Goal: Find specific page/section: Find specific page/section

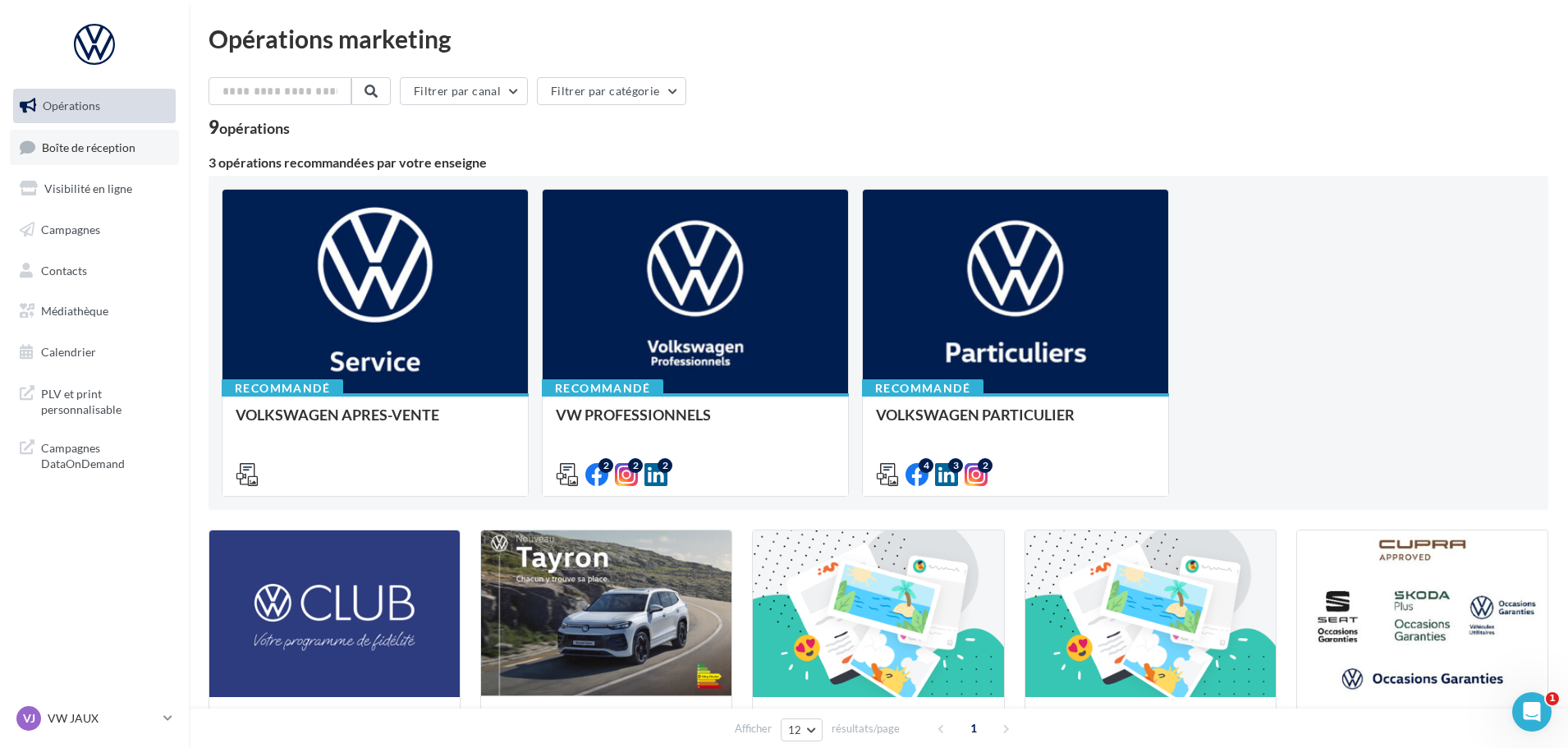
click at [118, 148] on span "Boîte de réception" at bounding box center [88, 146] width 93 height 14
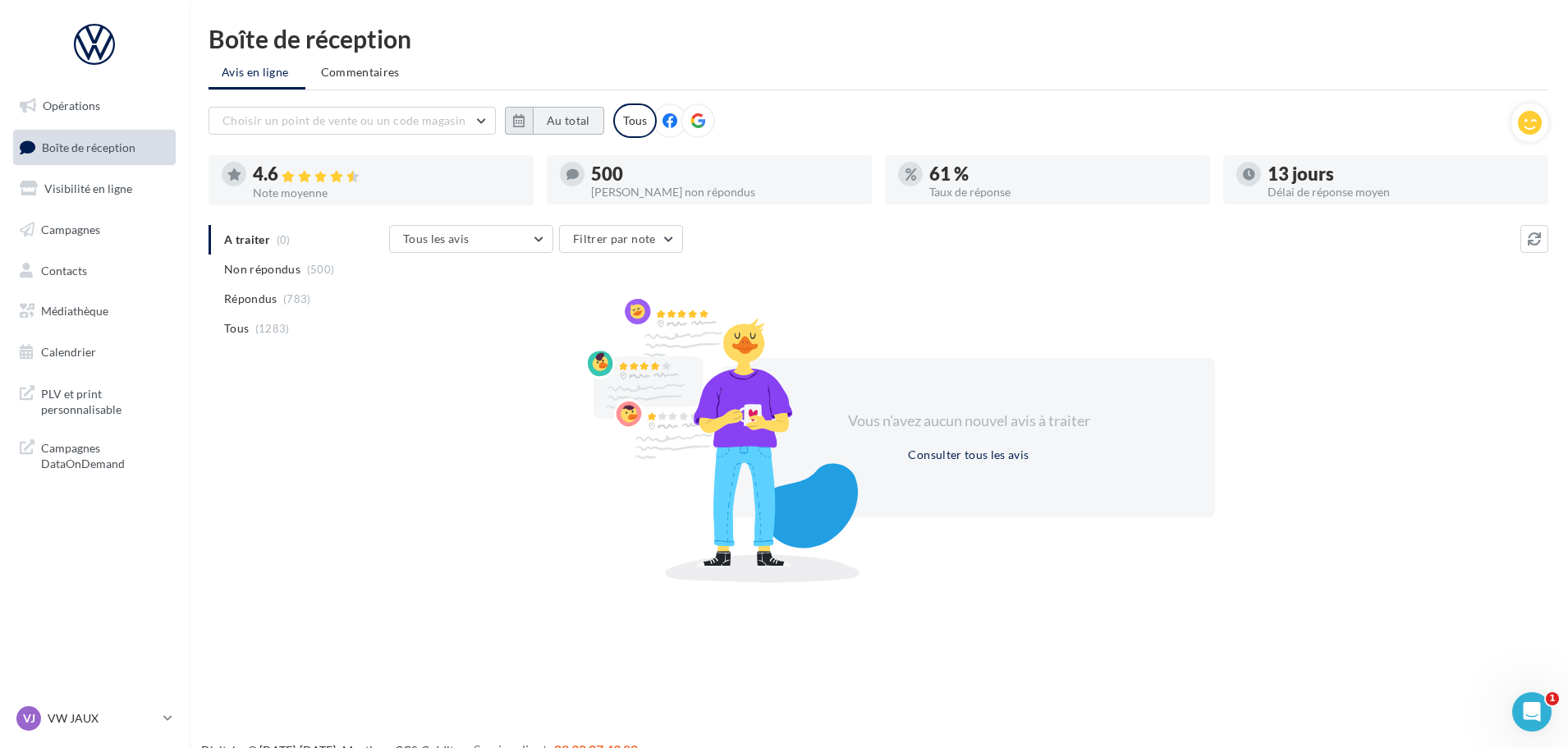
click at [565, 124] on button "Au total" at bounding box center [569, 120] width 71 height 28
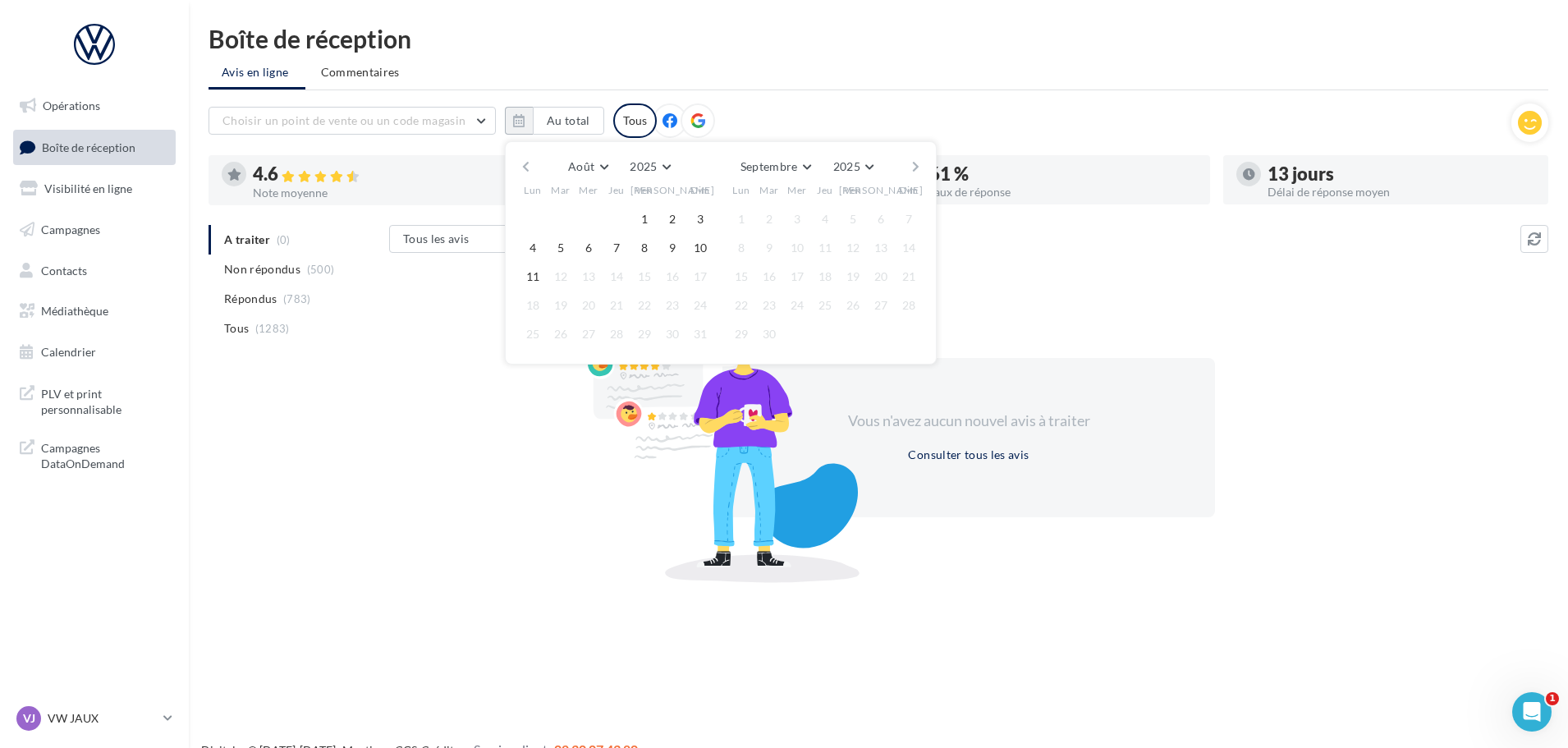
click at [527, 164] on button "button" at bounding box center [526, 166] width 14 height 23
click at [558, 221] on button "1" at bounding box center [560, 218] width 24 height 24
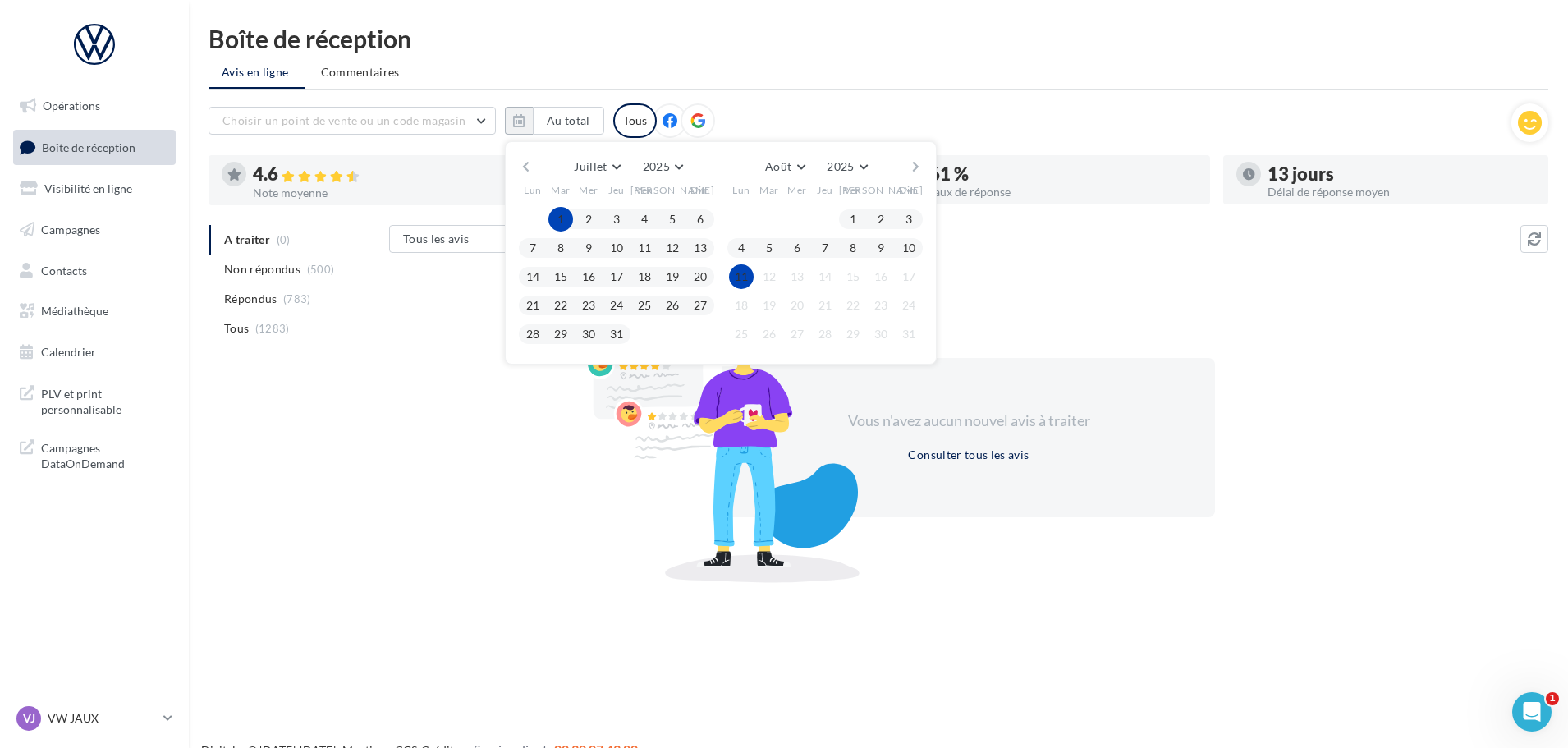
click at [744, 276] on button "11" at bounding box center [741, 276] width 24 height 24
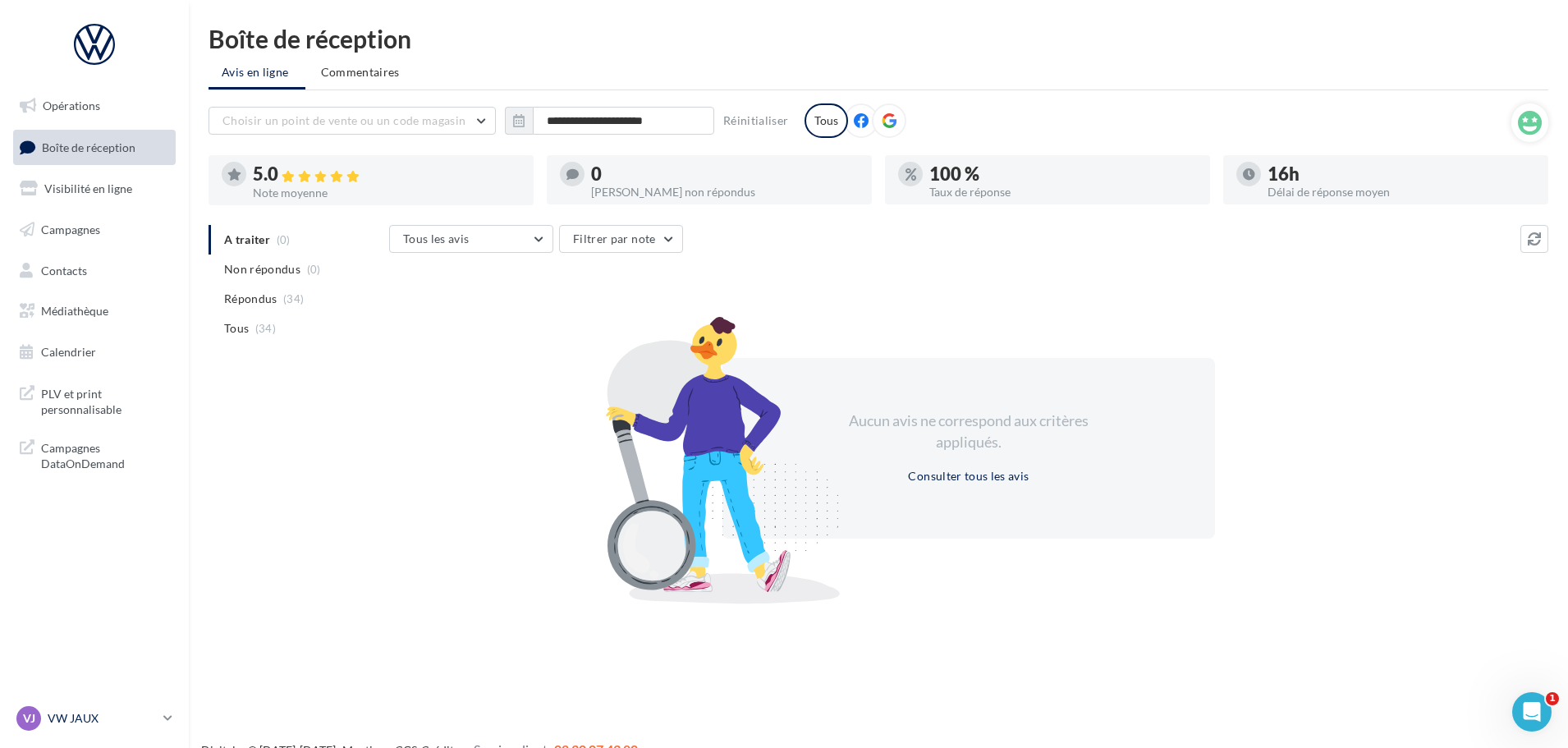
click at [97, 713] on p "VW JAUX" at bounding box center [102, 719] width 109 height 17
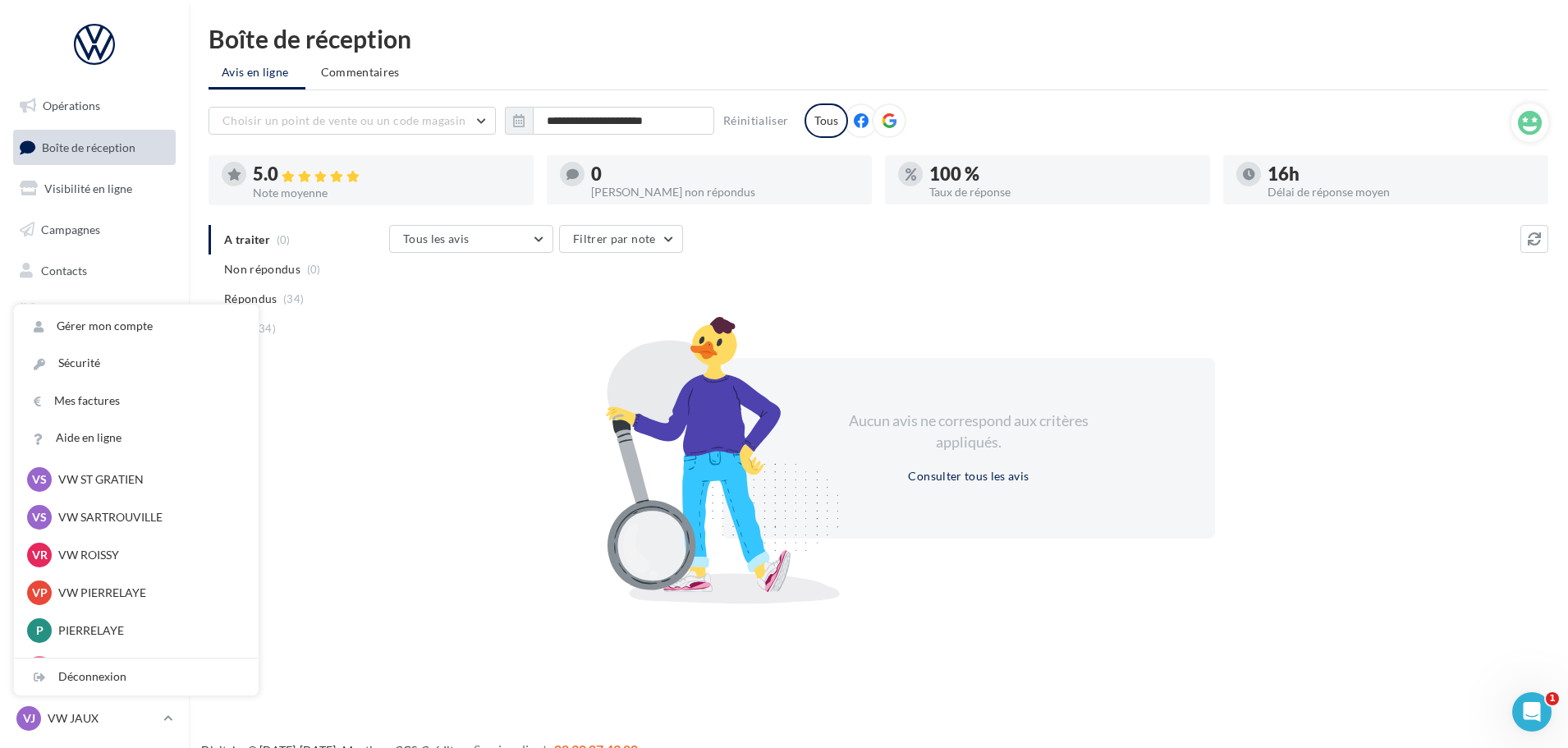
scroll to position [165, 0]
click at [112, 550] on p "VW ROISSY" at bounding box center [148, 550] width 181 height 17
